Goal: Task Accomplishment & Management: Manage account settings

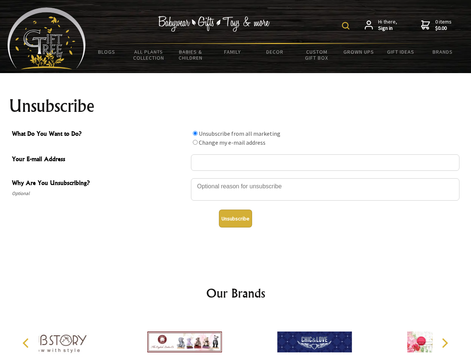
click at [346, 26] on img at bounding box center [345, 25] width 7 height 7
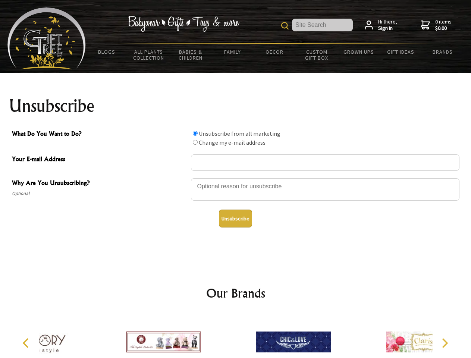
click at [235, 178] on div at bounding box center [325, 190] width 268 height 26
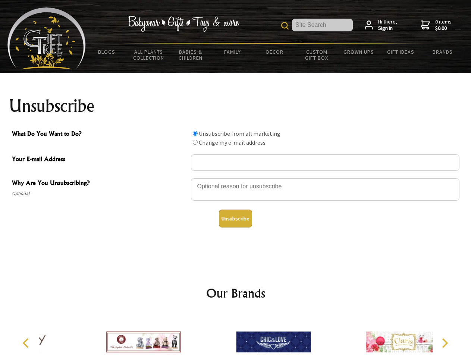
click at [195, 133] on input "What Do You Want to Do?" at bounding box center [195, 133] width 5 height 5
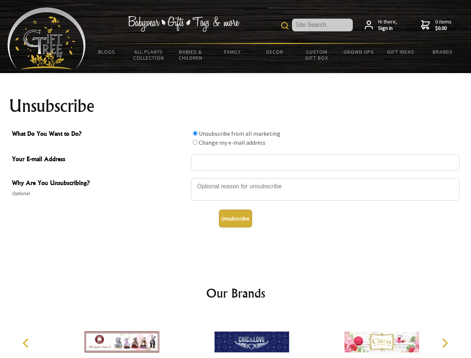
click at [195, 142] on input "What Do You Want to Do?" at bounding box center [195, 142] width 5 height 5
radio input "true"
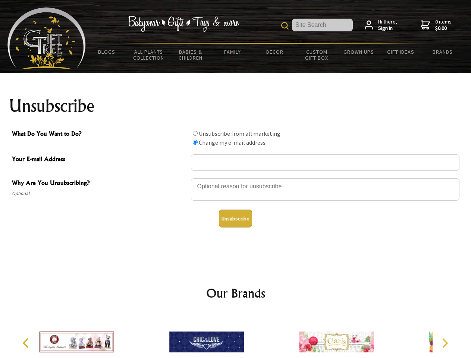
click at [235, 218] on button "Unsubscribe" at bounding box center [235, 218] width 33 height 18
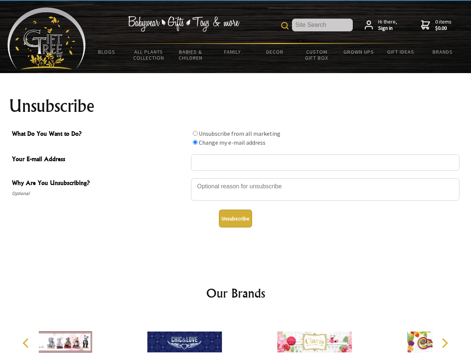
click at [235, 336] on div at bounding box center [185, 343] width 130 height 58
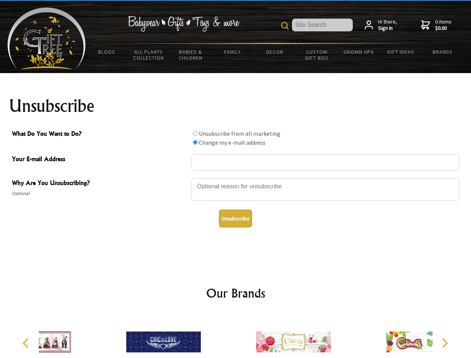
click at [27, 343] on icon "Previous" at bounding box center [27, 343] width 10 height 10
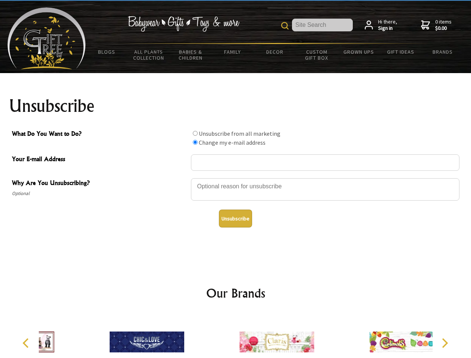
click at [444, 343] on icon "Next" at bounding box center [444, 343] width 10 height 10
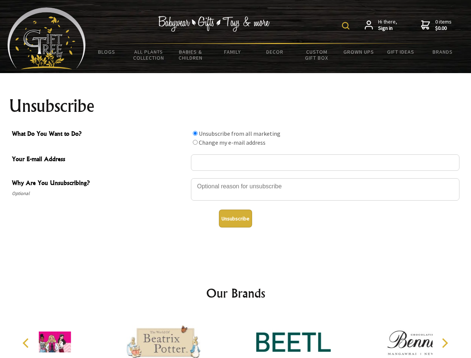
click at [346, 26] on img at bounding box center [345, 25] width 7 height 7
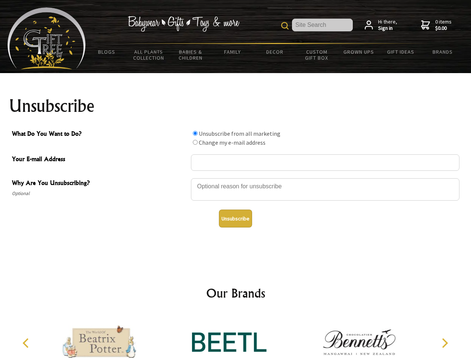
click at [235, 178] on div at bounding box center [325, 190] width 268 height 26
click at [195, 133] on input "What Do You Want to Do?" at bounding box center [195, 133] width 5 height 5
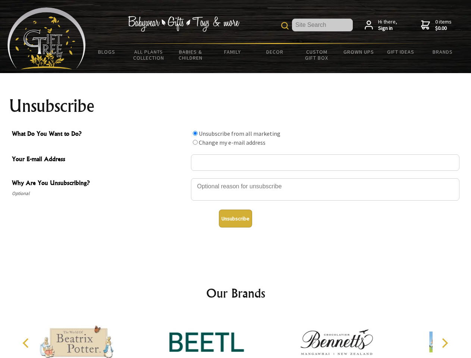
click at [195, 142] on input "What Do You Want to Do?" at bounding box center [195, 142] width 5 height 5
radio input "true"
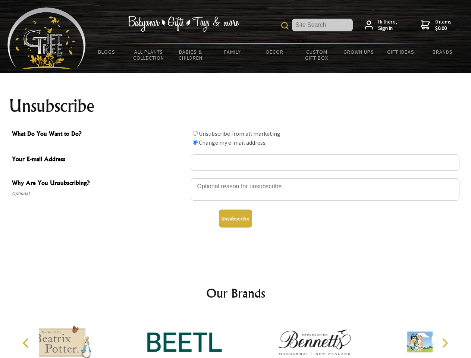
click at [235, 218] on button "Unsubscribe" at bounding box center [235, 218] width 33 height 18
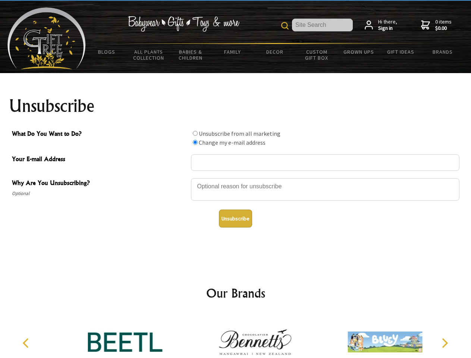
click at [235, 336] on img at bounding box center [255, 342] width 75 height 56
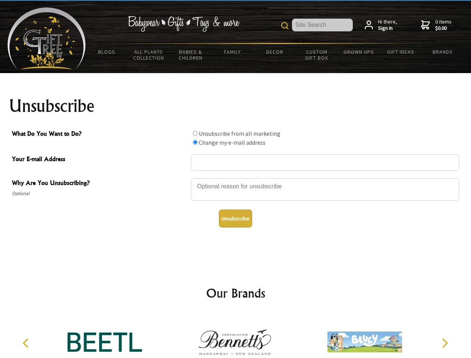
click at [27, 343] on icon "Previous" at bounding box center [27, 343] width 10 height 10
click at [444, 343] on icon "Next" at bounding box center [444, 343] width 10 height 10
